Goal: Learn about a topic

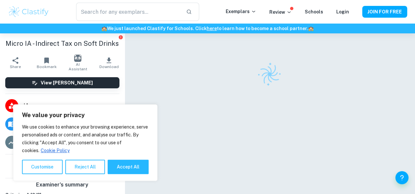
click at [78, 168] on button "Reject All" at bounding box center [85, 167] width 40 height 14
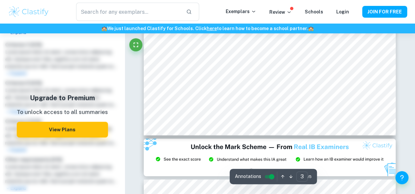
scroll to position [754, 0]
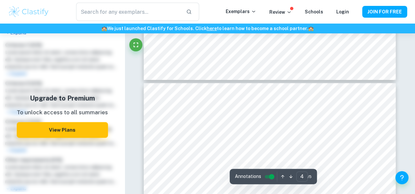
type input "5"
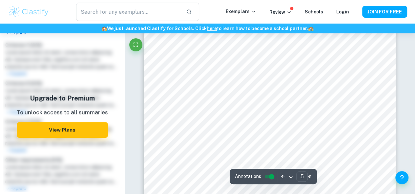
scroll to position [1728, 0]
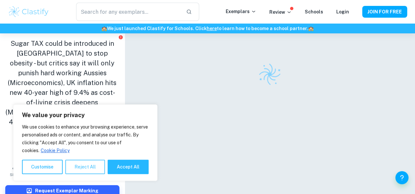
click at [88, 167] on button "Reject All" at bounding box center [85, 167] width 40 height 14
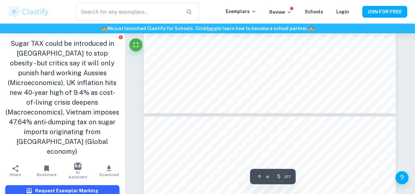
scroll to position [1541, 0]
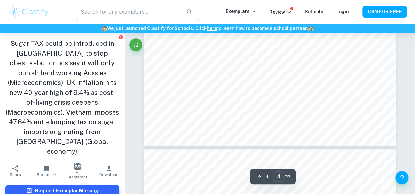
type input "5"
